Goal: Obtain resource: Obtain resource

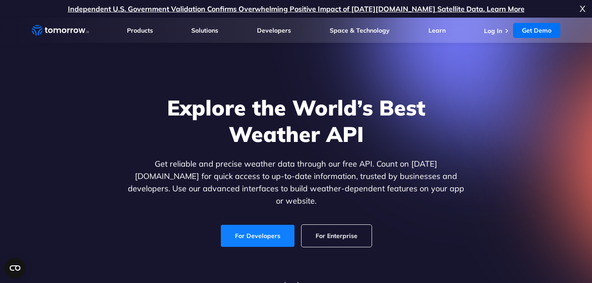
click at [280, 231] on link "For Developers" at bounding box center [258, 236] width 74 height 22
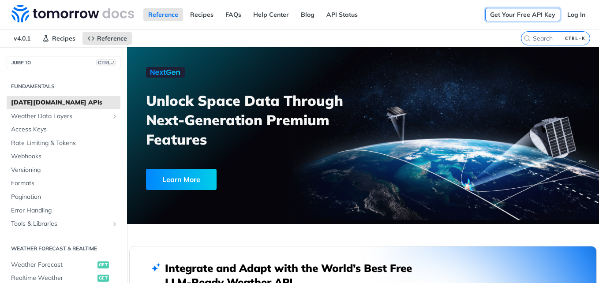
click at [533, 18] on link "Get Your Free API Key" at bounding box center [522, 14] width 75 height 13
